Goal: Use online tool/utility: Utilize a website feature to perform a specific function

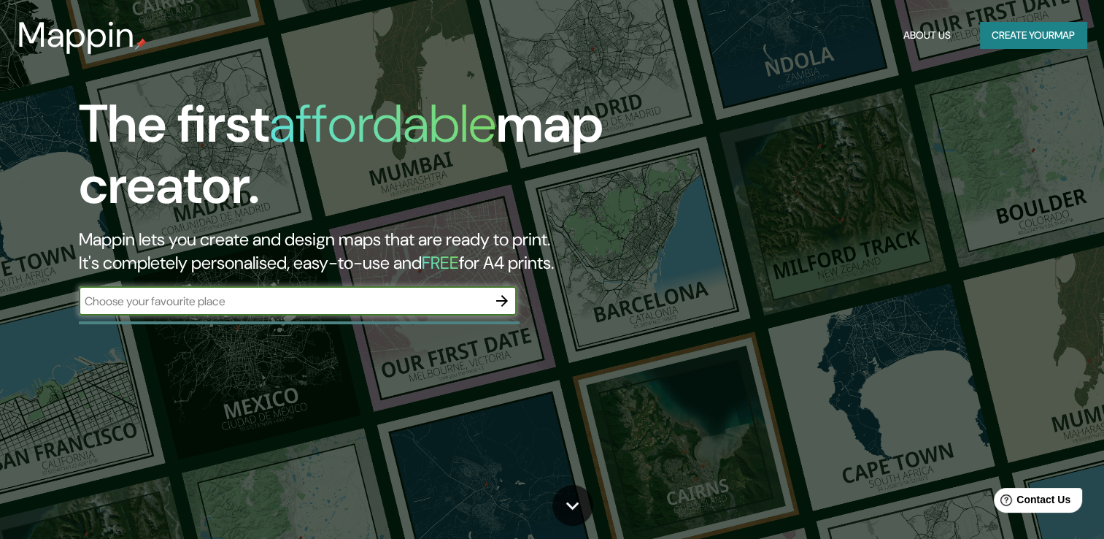
click at [196, 309] on div "​" at bounding box center [298, 300] width 438 height 29
paste input "[GEOGRAPHIC_DATA]"
type input "[GEOGRAPHIC_DATA]"
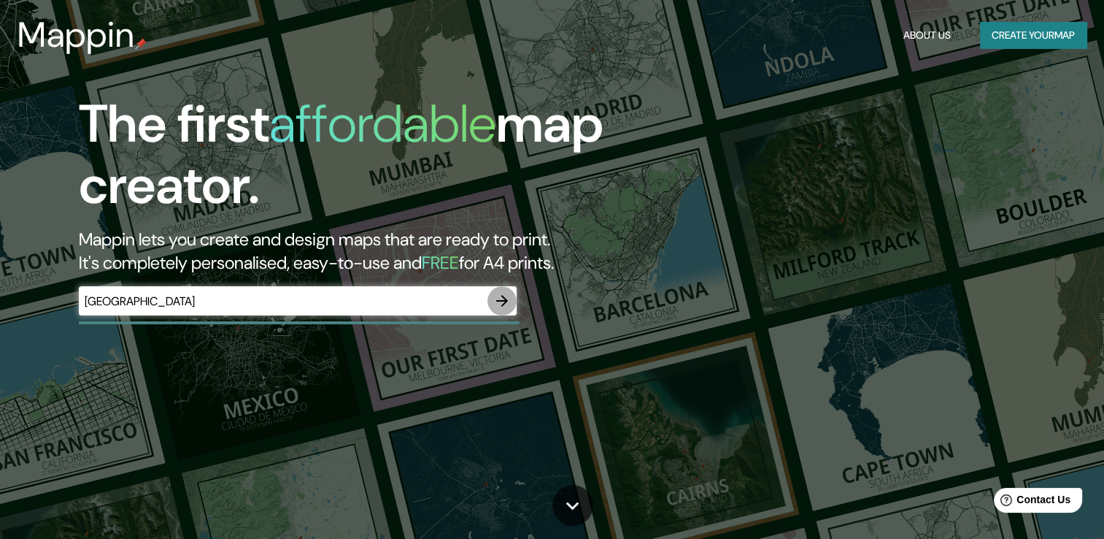
click at [500, 301] on icon "button" at bounding box center [502, 301] width 12 height 12
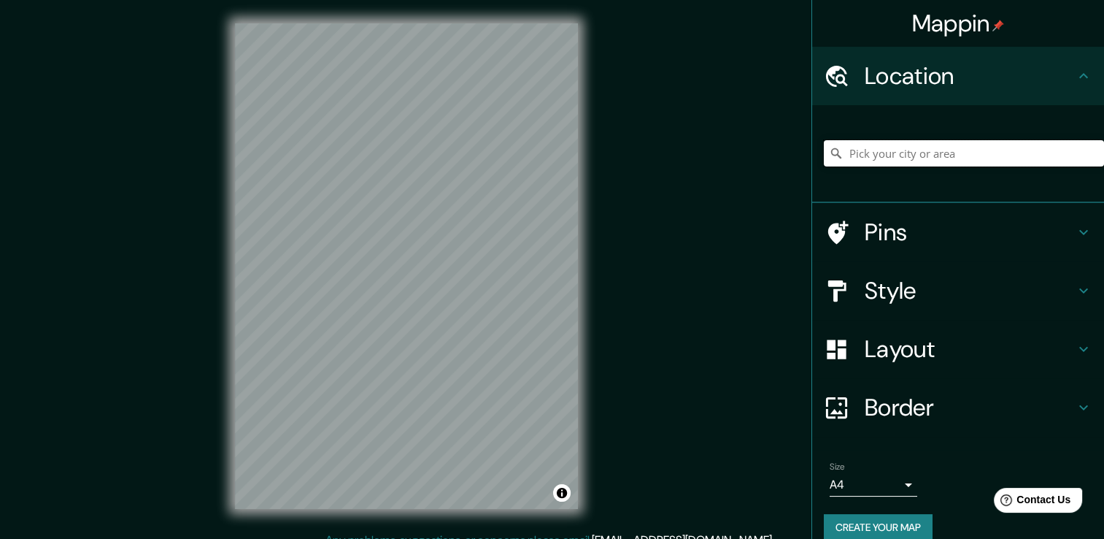
click at [879, 155] on input "Pick your city or area" at bounding box center [964, 153] width 280 height 26
paste input "[GEOGRAPHIC_DATA]"
type input "Noord, [GEOGRAPHIC_DATA], [GEOGRAPHIC_DATA], [GEOGRAPHIC_DATA]"
